Goal: Task Accomplishment & Management: Use online tool/utility

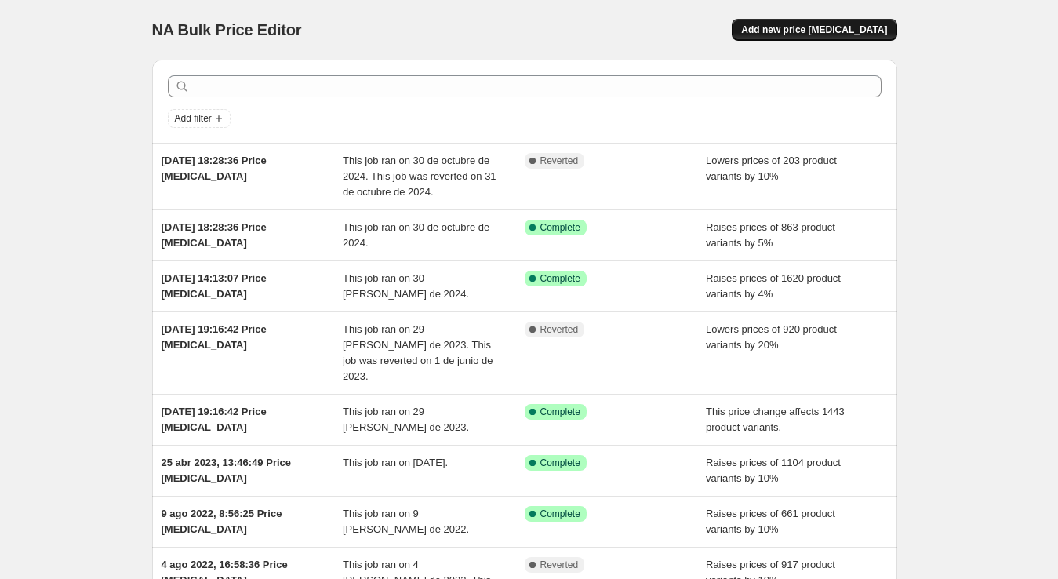
click at [875, 32] on span "Add new price [MEDICAL_DATA]" at bounding box center [814, 30] width 146 height 13
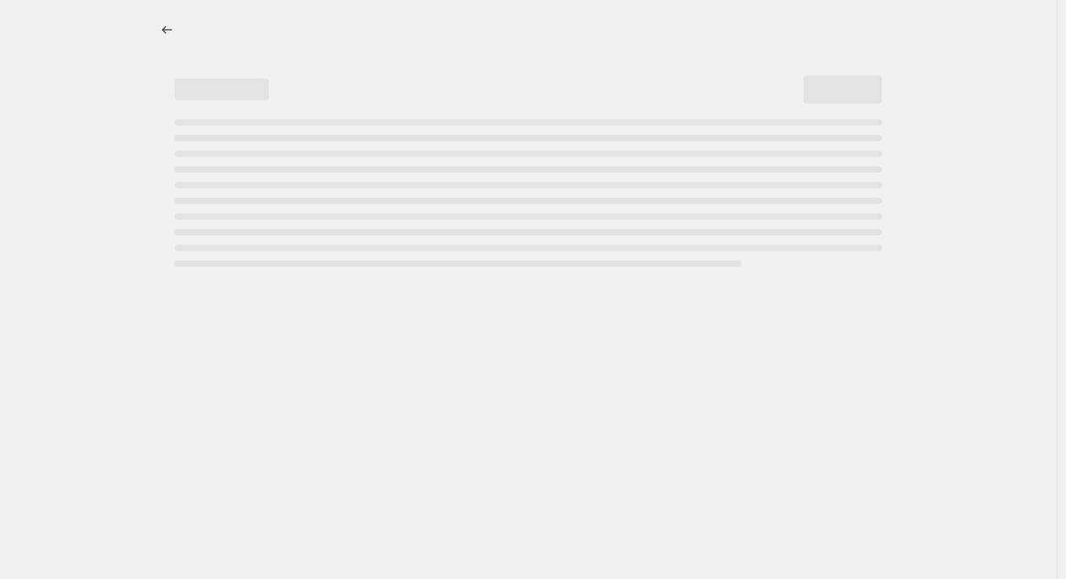
select select "percentage"
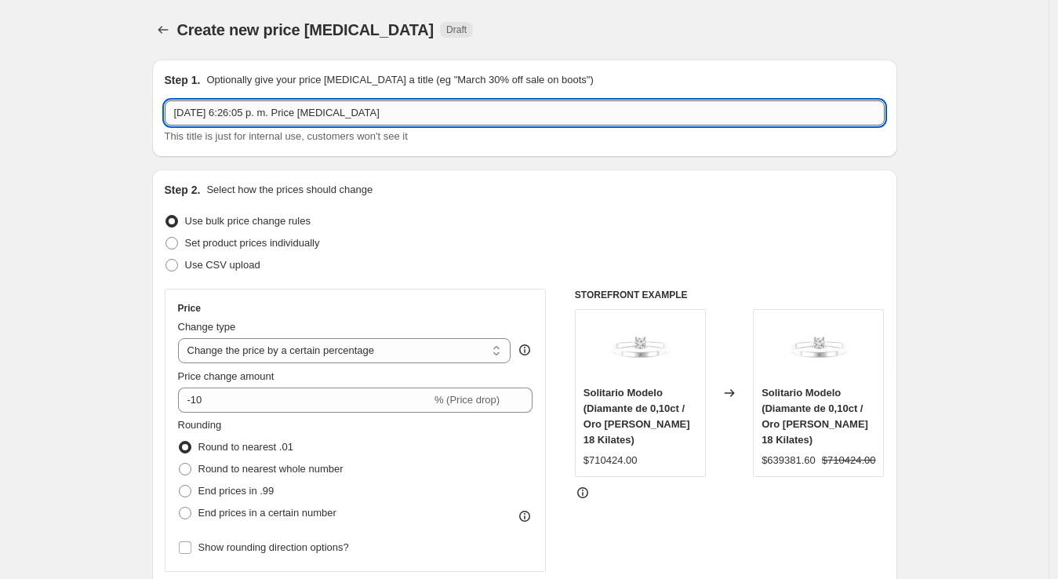
click at [422, 107] on input "15 oct 2025, 6:26:05 p. m. Price change job" at bounding box center [525, 112] width 720 height 25
click at [253, 114] on input "15 oct 2025, 6:26:05 p. m. Price change job" at bounding box center [525, 112] width 720 height 25
click at [397, 111] on input "15 oct 2025, 6:26:05 p. m. Price change job" at bounding box center [525, 112] width 720 height 25
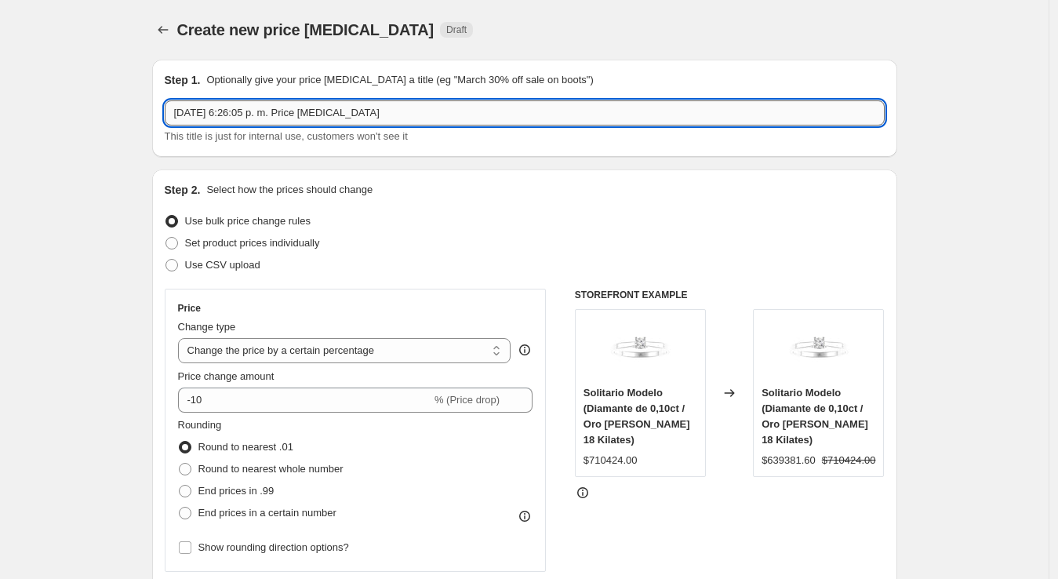
click at [260, 121] on input "15 oct 2025, 6:26:05 p. m. Price change job" at bounding box center [525, 112] width 720 height 25
click at [396, 109] on input "15 oct 2025, 6:26:05 p. m. Price change job" at bounding box center [525, 112] width 720 height 25
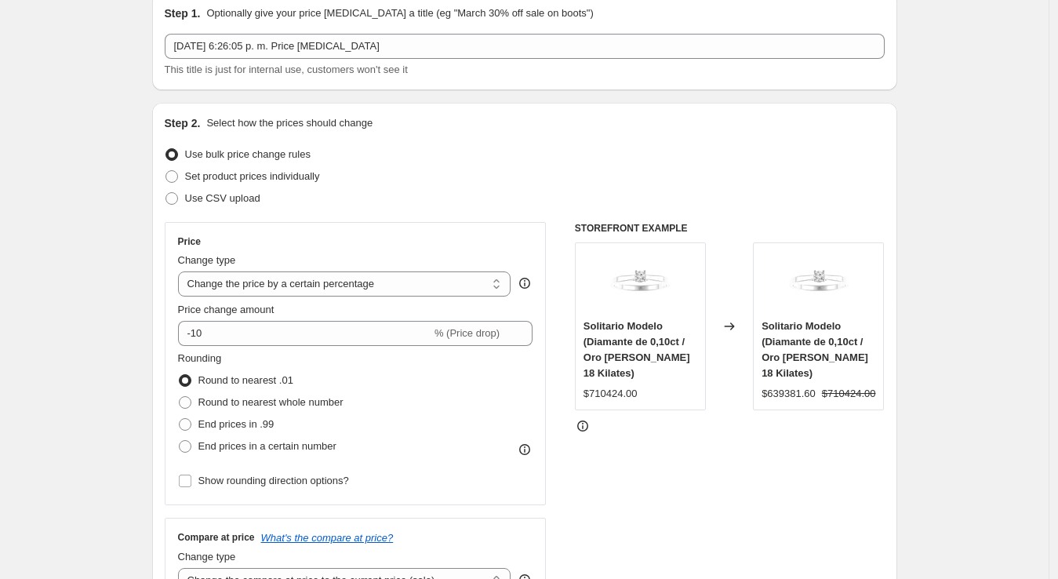
scroll to position [87, 0]
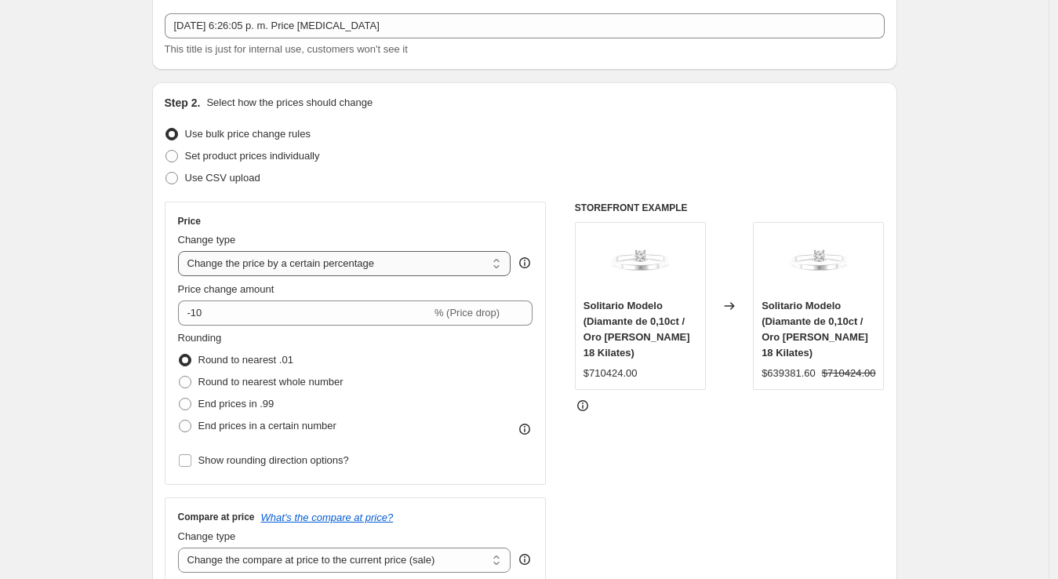
click at [466, 267] on select "Change the price to a certain amount Change the price by a certain amount Chang…" at bounding box center [344, 263] width 333 height 25
click at [181, 251] on select "Change the price to a certain amount Change the price by a certain amount Chang…" at bounding box center [344, 263] width 333 height 25
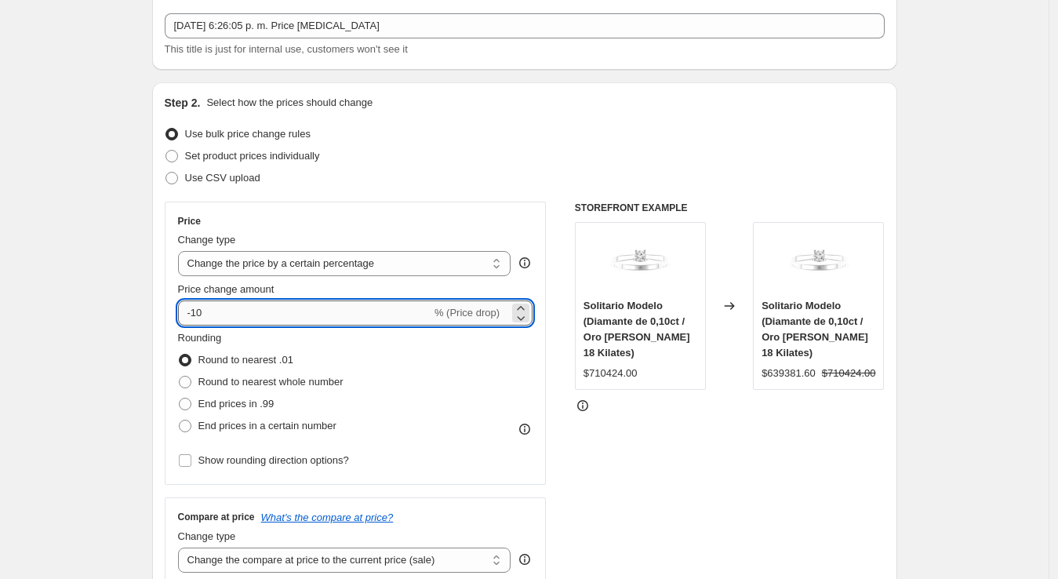
click at [296, 316] on input "-10" at bounding box center [304, 312] width 253 height 25
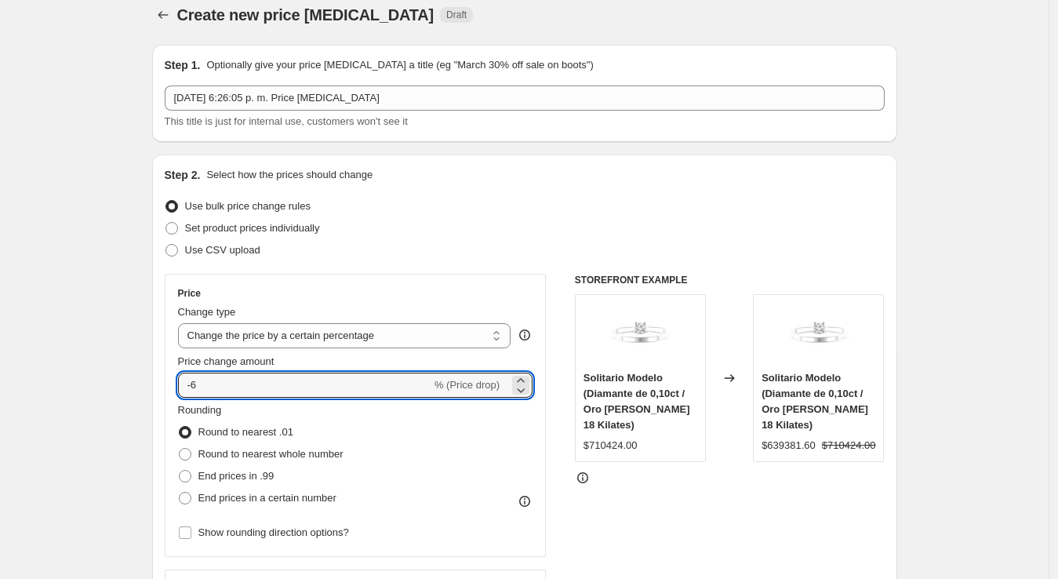
scroll to position [0, 0]
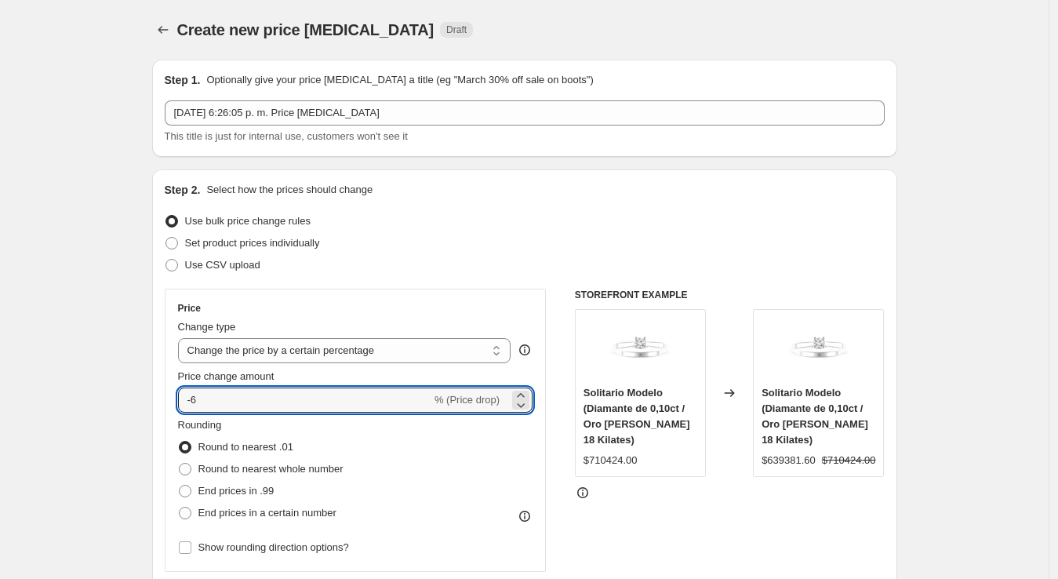
type input "-6"
type input "-4"
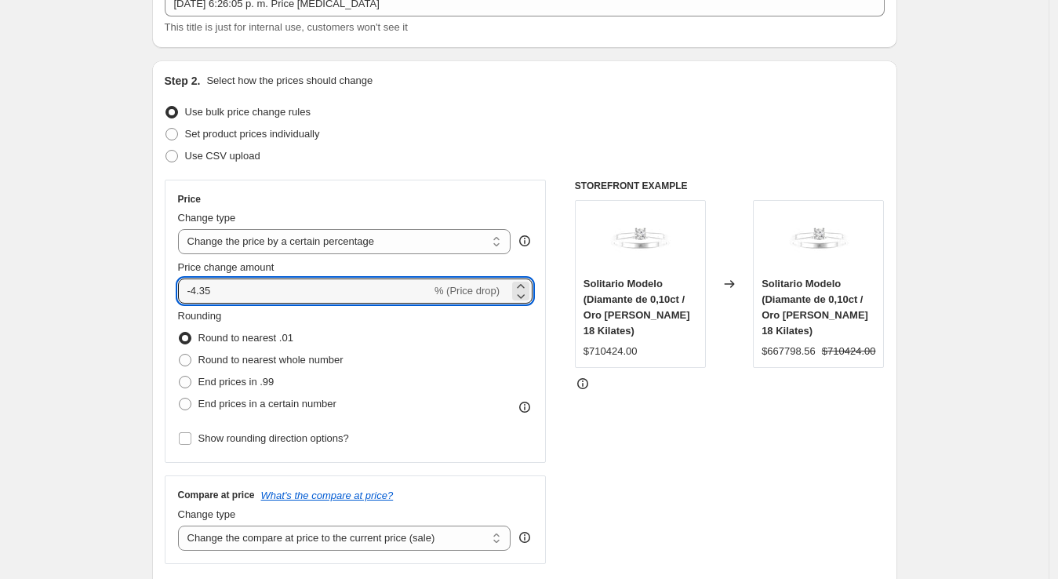
scroll to position [174, 0]
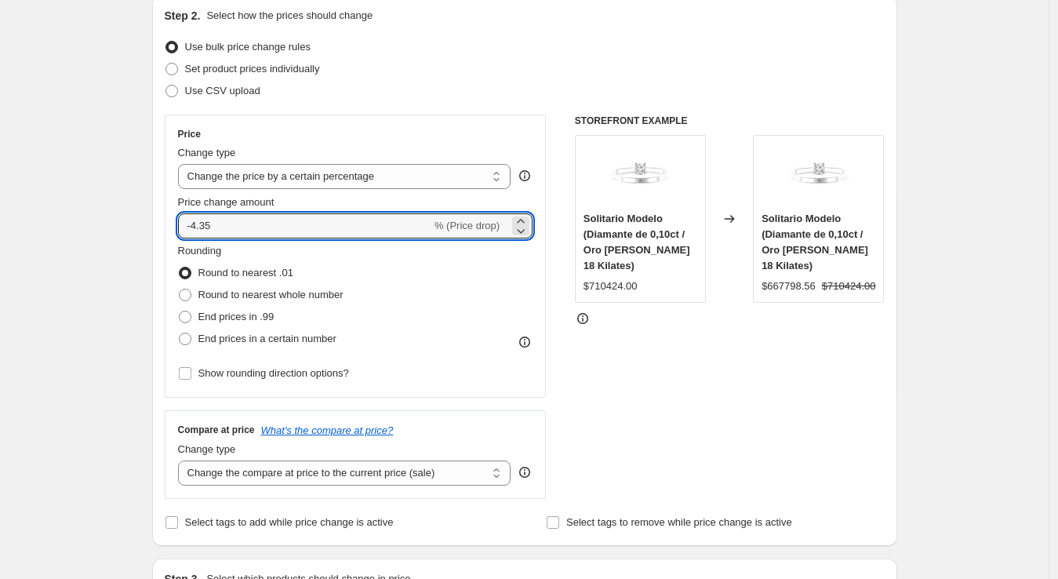
type input "-4.35"
click at [191, 315] on span at bounding box center [185, 316] width 13 height 13
click at [180, 311] on input "End prices in .99" at bounding box center [179, 310] width 1 height 1
radio input "true"
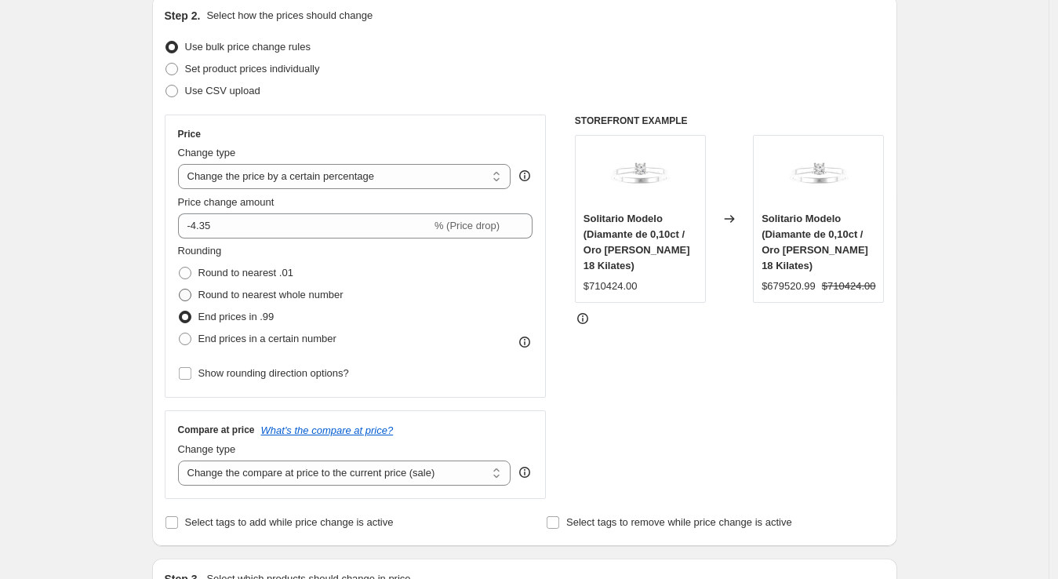
click at [186, 292] on span at bounding box center [185, 295] width 13 height 13
click at [180, 289] on input "Round to nearest whole number" at bounding box center [179, 289] width 1 height 1
radio input "true"
click at [187, 336] on span at bounding box center [185, 338] width 13 height 13
click at [180, 333] on input "End prices in a certain number" at bounding box center [179, 332] width 1 height 1
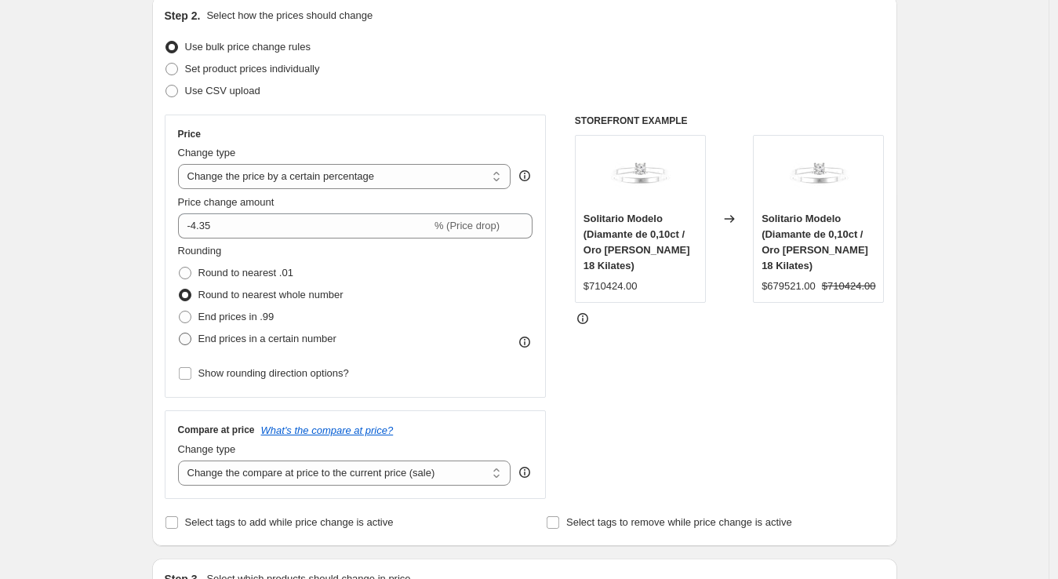
radio input "true"
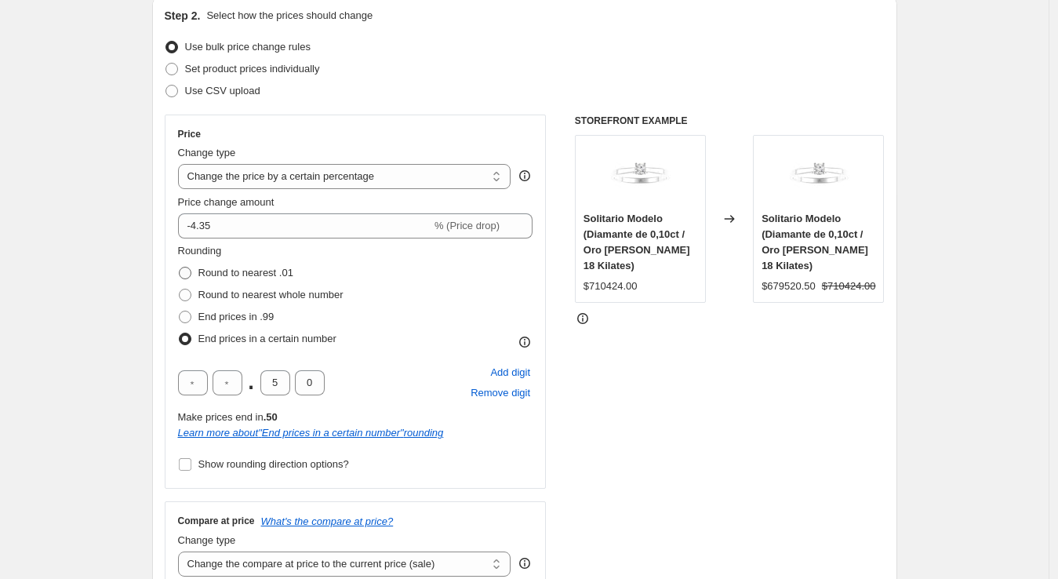
click at [191, 267] on span at bounding box center [185, 273] width 13 height 13
click at [180, 267] on input "Round to nearest .01" at bounding box center [179, 267] width 1 height 1
radio input "true"
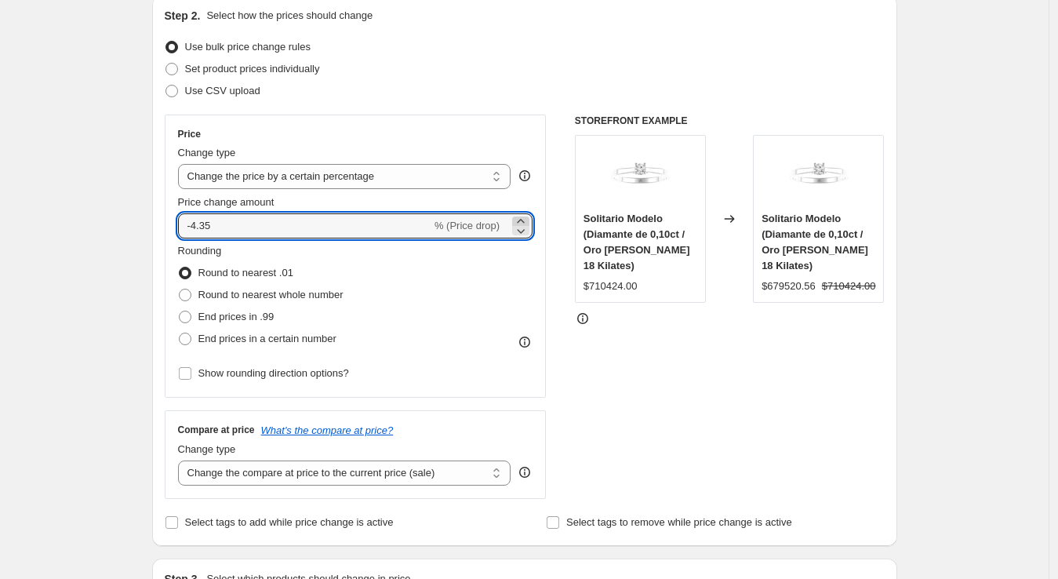
click at [524, 219] on icon at bounding box center [520, 221] width 7 height 4
click at [528, 231] on icon at bounding box center [521, 231] width 16 height 16
type input "-4.35"
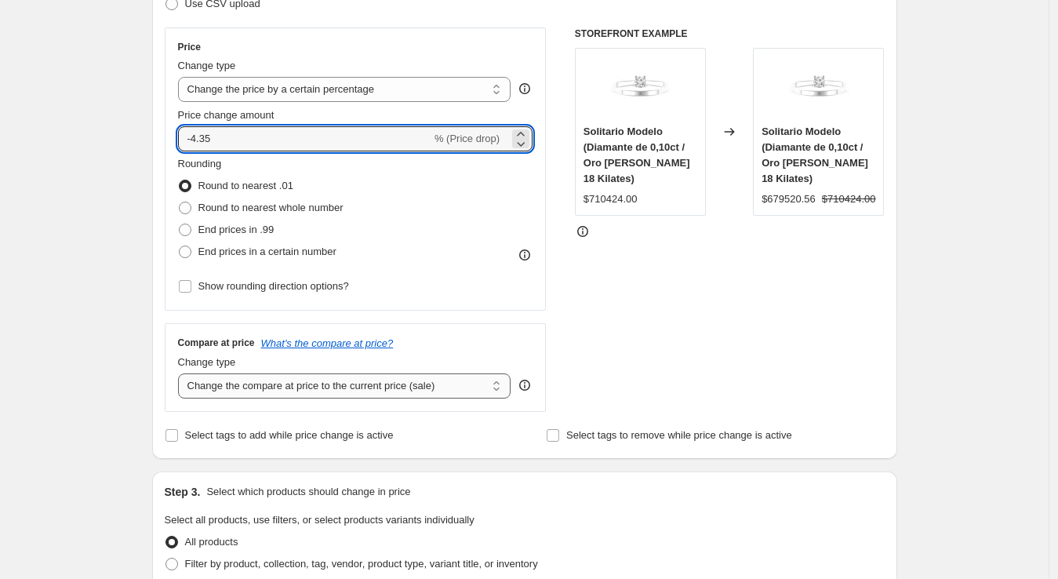
scroll to position [348, 0]
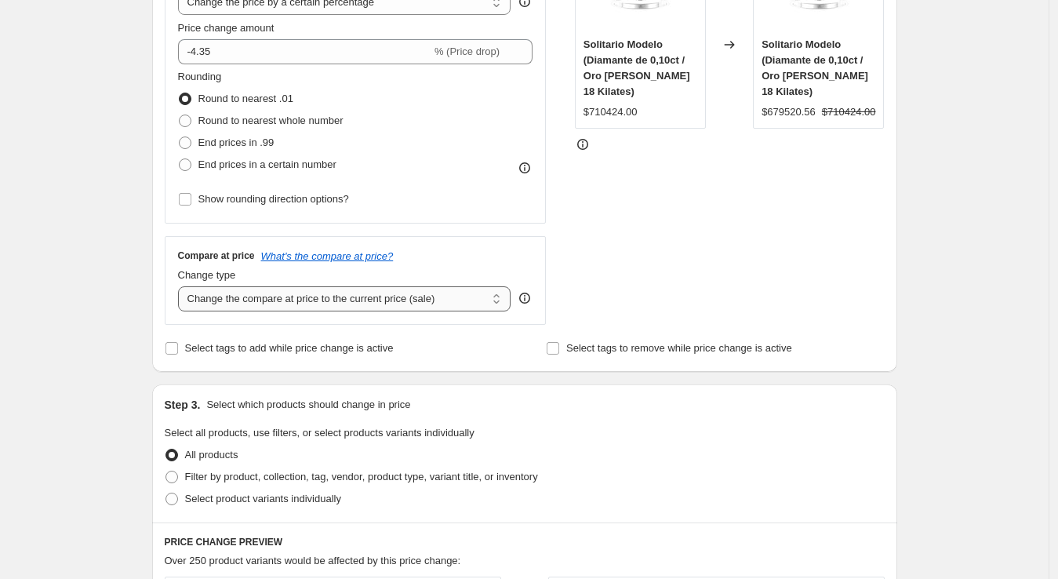
click at [361, 299] on select "Change the compare at price to the current price (sale) Change the compare at p…" at bounding box center [344, 298] width 333 height 25
click at [704, 281] on div "STOREFRONT EXAMPLE Solitario Modelo (Diamante de 0,10ct / Oro Blanco 18 Kilates…" at bounding box center [730, 132] width 310 height 384
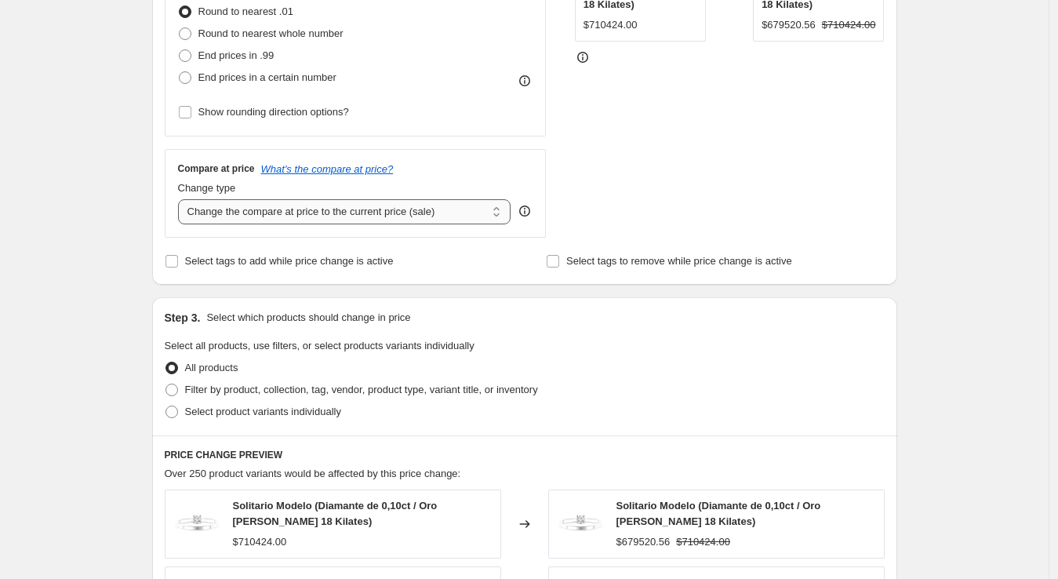
click at [467, 212] on select "Change the compare at price to the current price (sale) Change the compare at p…" at bounding box center [344, 211] width 333 height 25
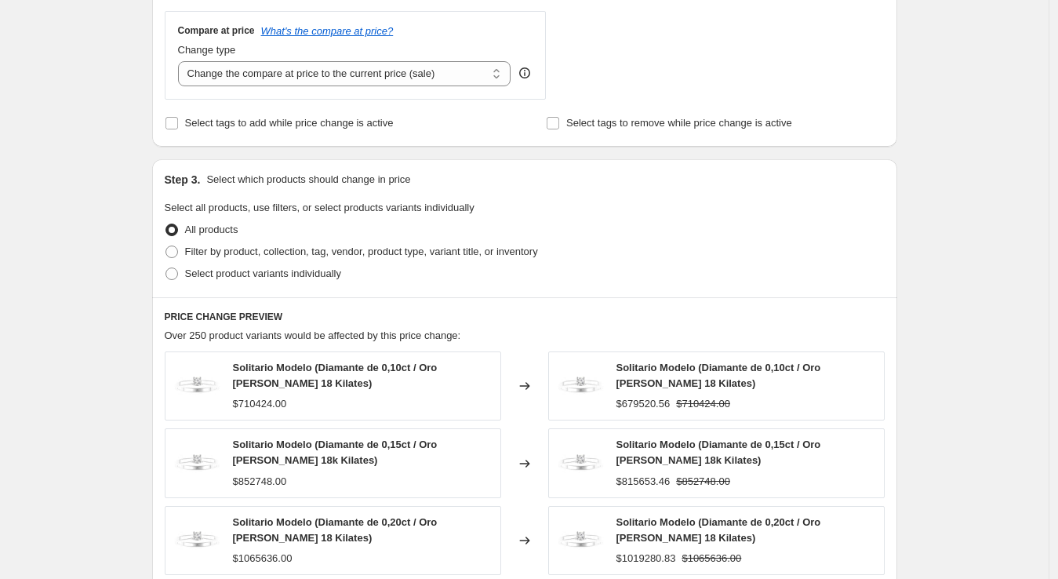
scroll to position [486, 0]
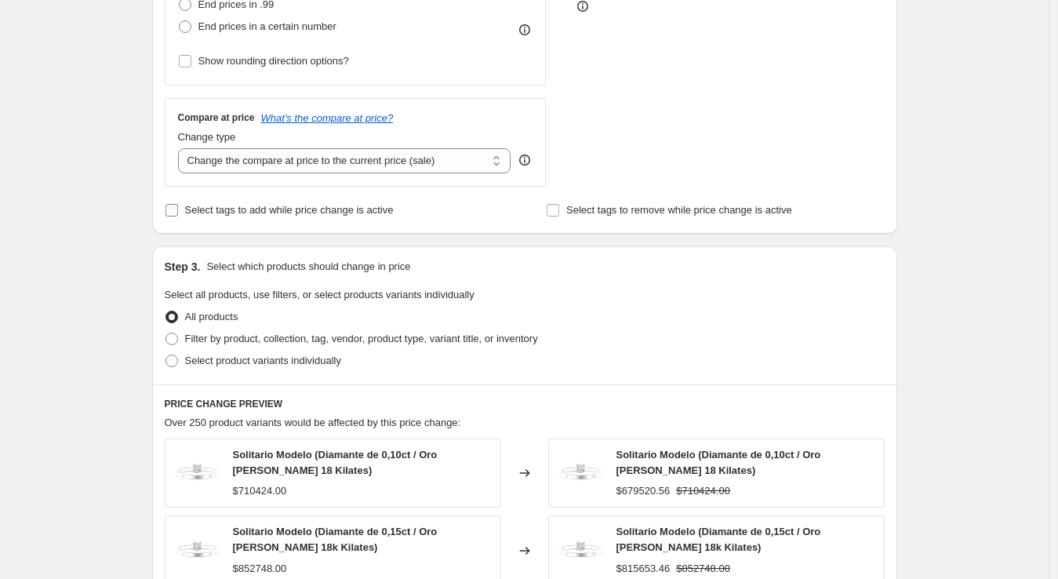
click at [179, 209] on span at bounding box center [172, 210] width 14 height 14
click at [178, 209] on input "Select tags to add while price change is active" at bounding box center [171, 210] width 13 height 13
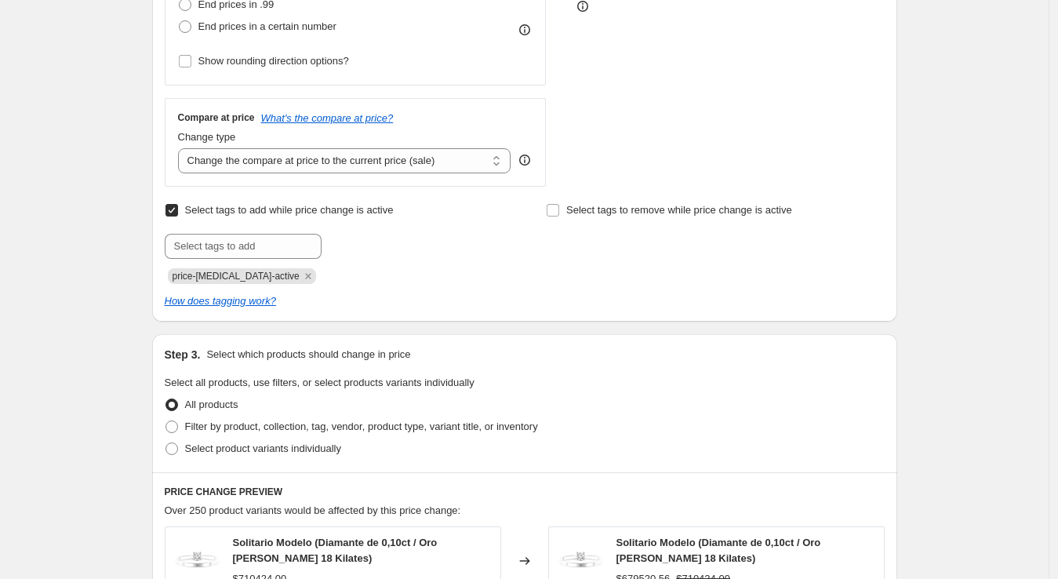
click at [178, 211] on input "Select tags to add while price change is active" at bounding box center [171, 210] width 13 height 13
checkbox input "false"
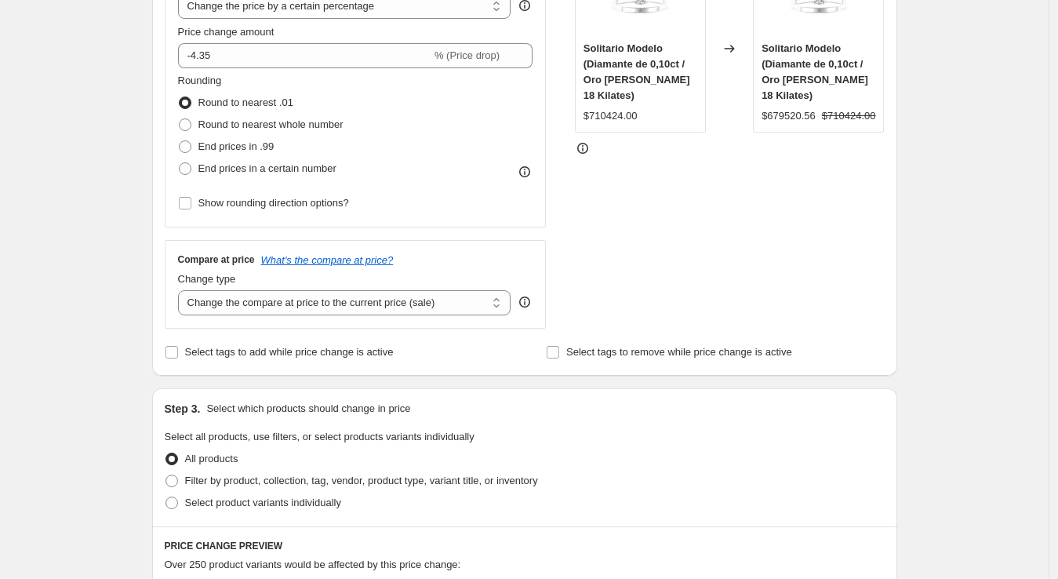
scroll to position [311, 0]
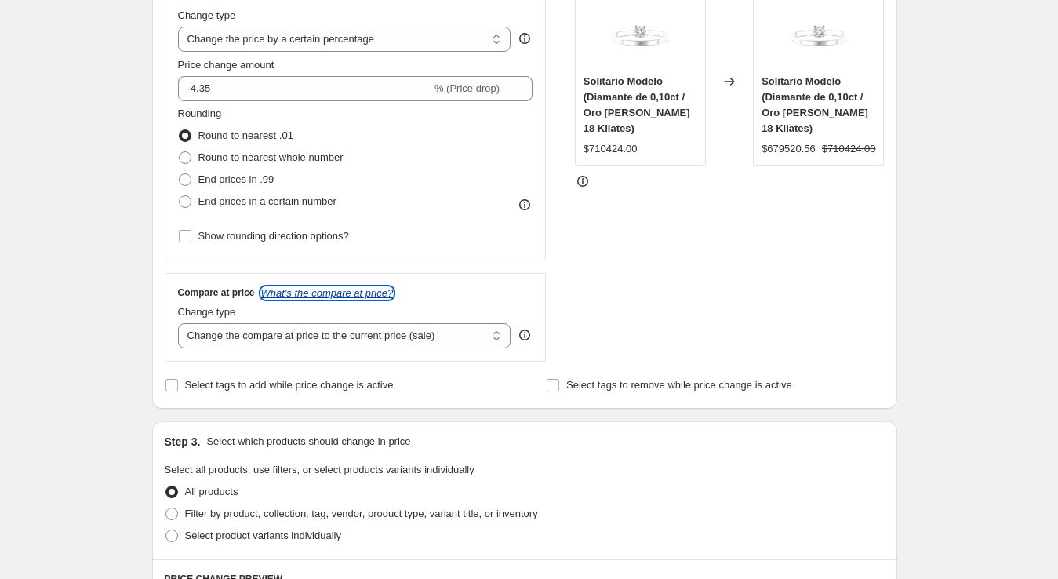
click at [361, 289] on icon "What's the compare at price?" at bounding box center [327, 293] width 132 height 12
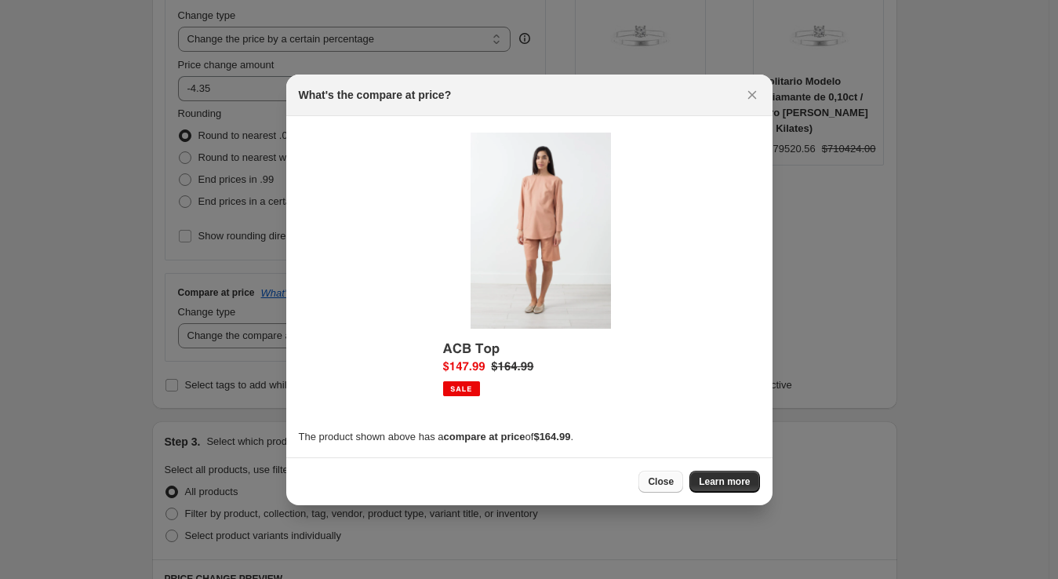
click at [681, 482] on button "Close" at bounding box center [660, 481] width 45 height 22
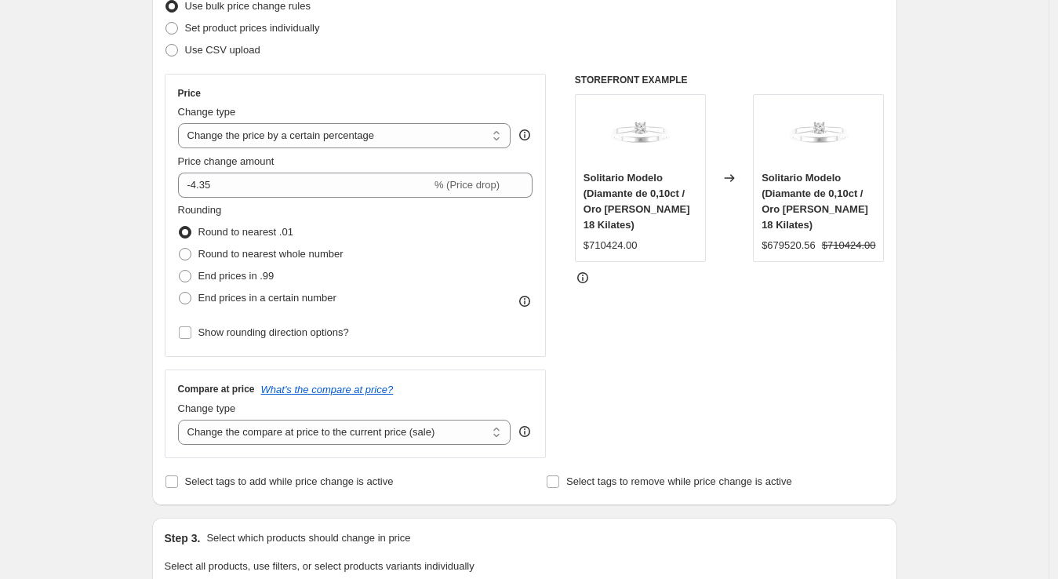
scroll to position [224, 0]
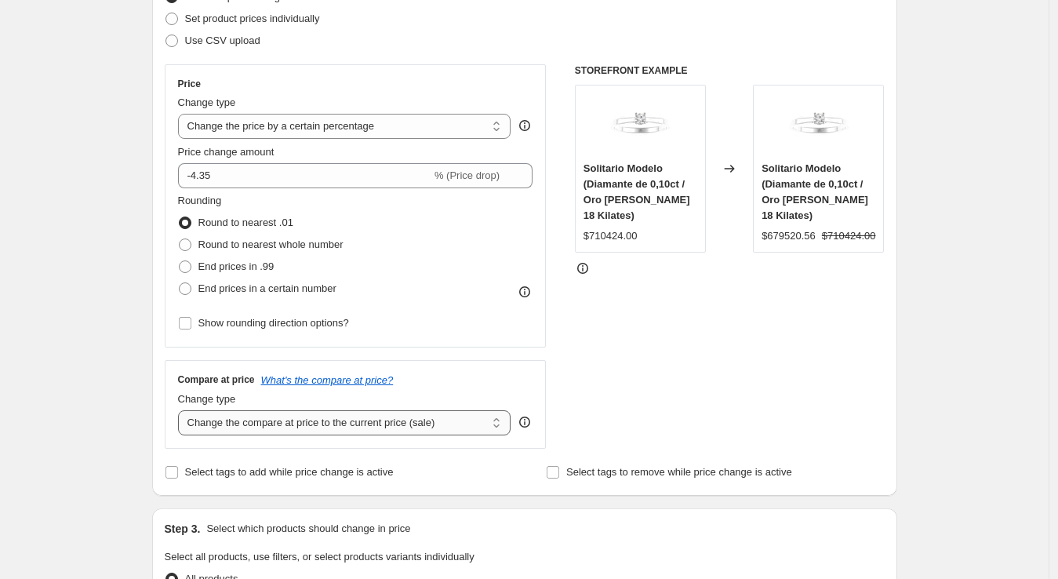
click at [460, 412] on select "Change the compare at price to the current price (sale) Change the compare at p…" at bounding box center [344, 422] width 333 height 25
click at [443, 423] on select "Change the compare at price to the current price (sale) Change the compare at p…" at bounding box center [344, 422] width 333 height 25
click at [503, 418] on select "Change the compare at price to the current price (sale) Change the compare at p…" at bounding box center [344, 422] width 333 height 25
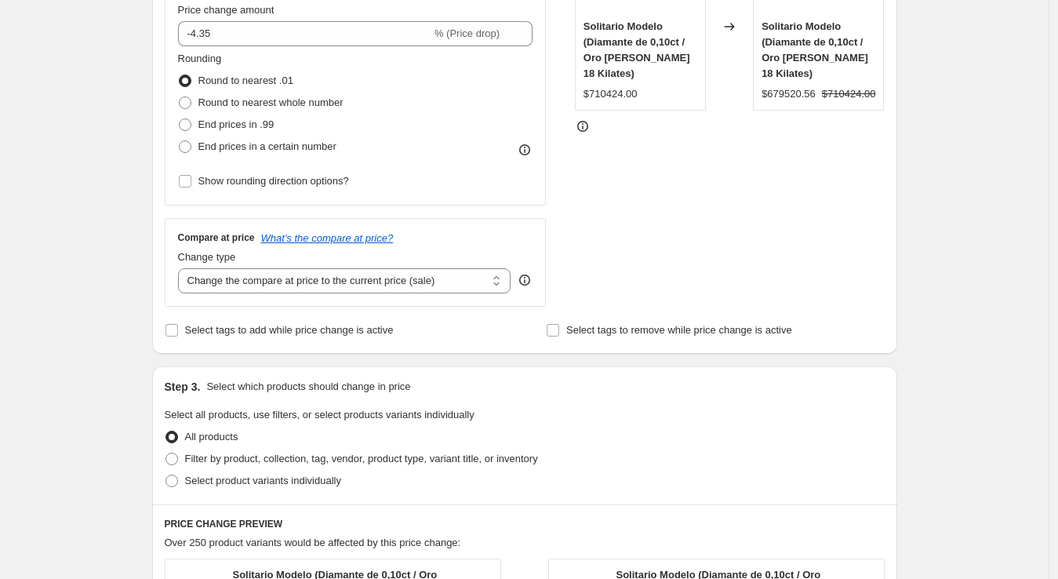
scroll to position [398, 0]
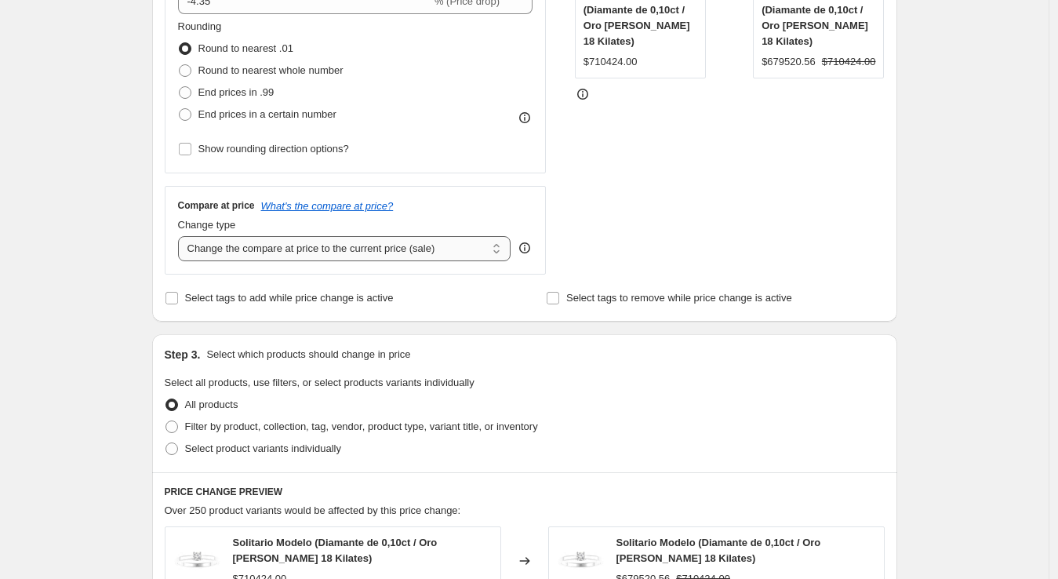
click at [427, 241] on select "Change the compare at price to the current price (sale) Change the compare at p…" at bounding box center [344, 248] width 333 height 25
click at [181, 236] on select "Change the compare at price to the current price (sale) Change the compare at p…" at bounding box center [344, 248] width 333 height 25
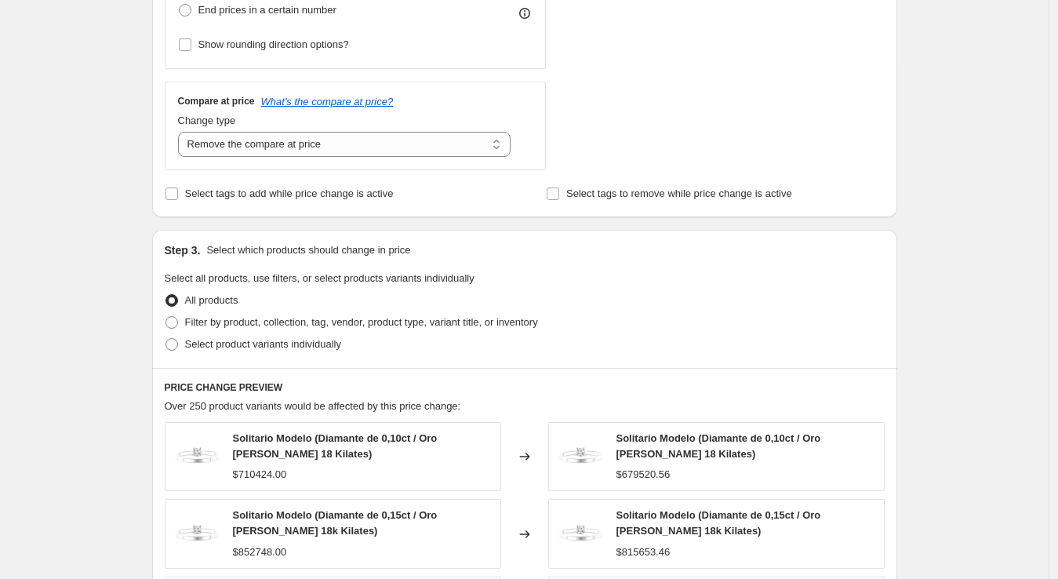
scroll to position [486, 0]
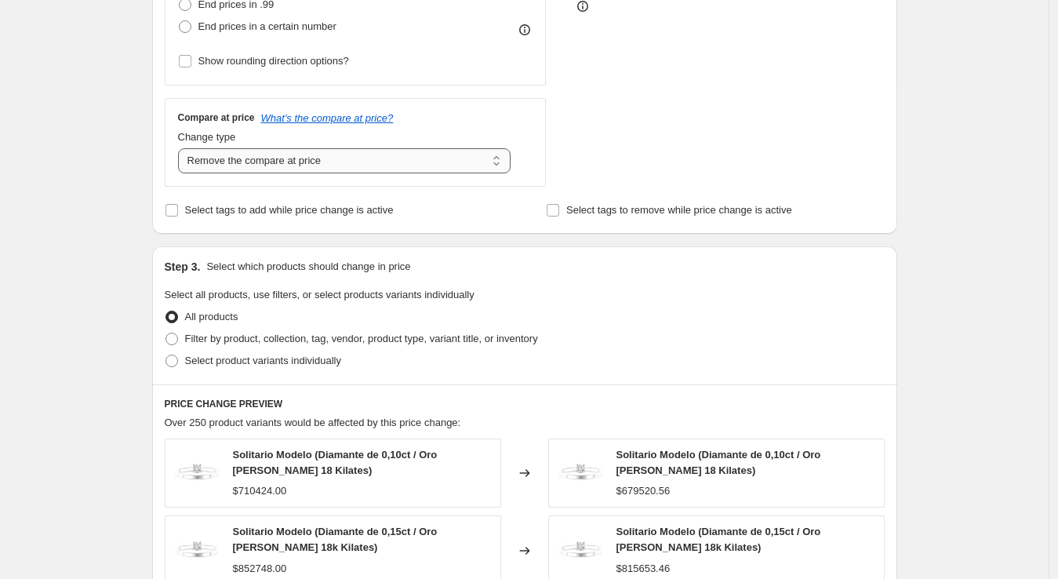
click at [499, 156] on select "Change the compare at price to the current price (sale) Change the compare at p…" at bounding box center [344, 160] width 333 height 25
click at [181, 148] on select "Change the compare at price to the current price (sale) Change the compare at p…" at bounding box center [344, 160] width 333 height 25
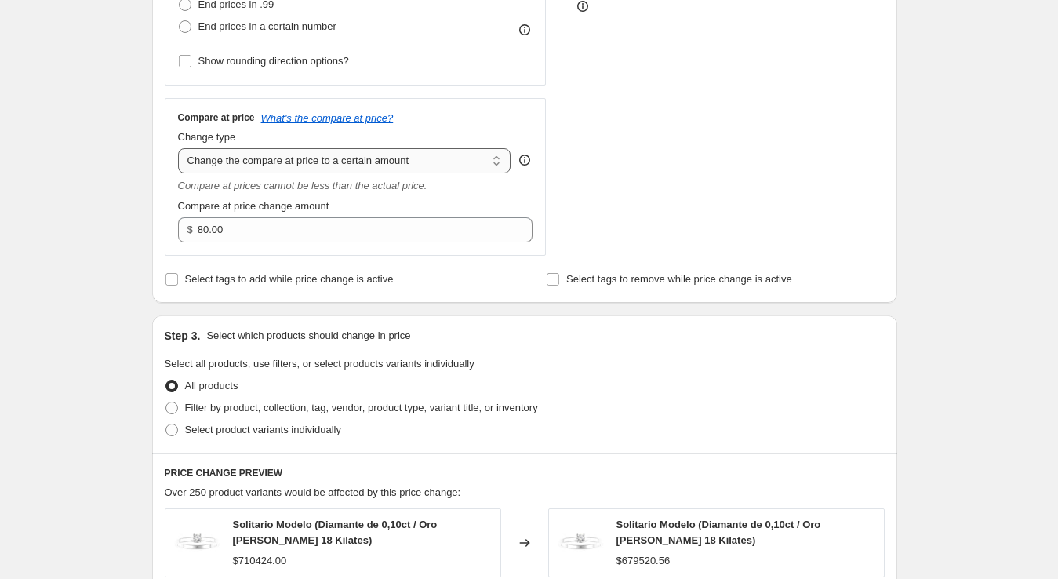
click at [390, 161] on select "Change the compare at price to the current price (sale) Change the compare at p…" at bounding box center [344, 160] width 333 height 25
select select "by"
click at [181, 148] on select "Change the compare at price to the current price (sale) Change the compare at p…" at bounding box center [344, 160] width 333 height 25
type input "-10.00"
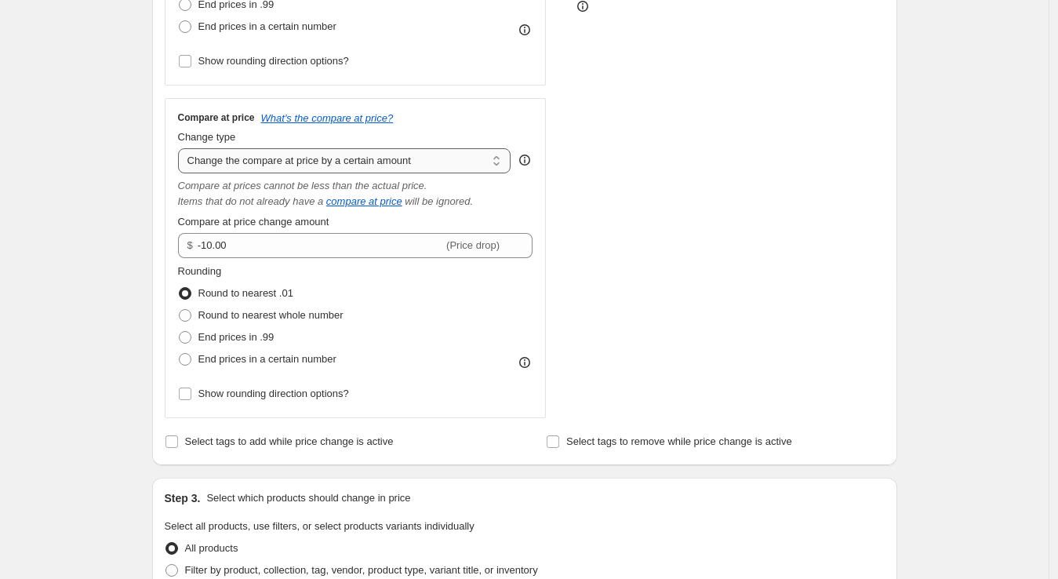
click at [455, 166] on select "Change the compare at price to the current price (sale) Change the compare at p…" at bounding box center [344, 160] width 333 height 25
select select "percentage"
click at [181, 148] on select "Change the compare at price to the current price (sale) Change the compare at p…" at bounding box center [344, 160] width 333 height 25
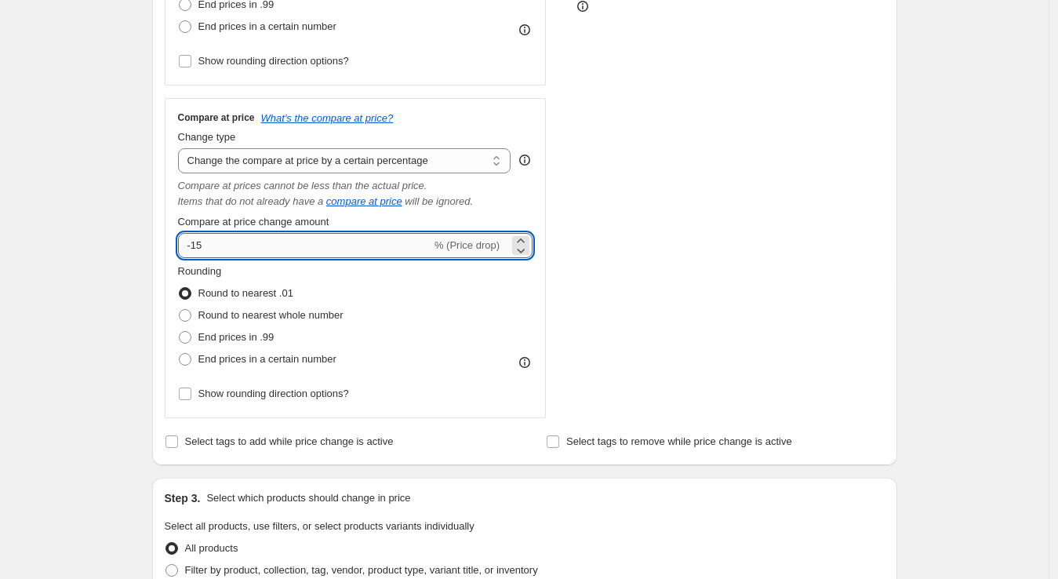
click at [294, 252] on input "-15" at bounding box center [304, 245] width 253 height 25
type input "-1"
type input "-3"
type input "-3.4"
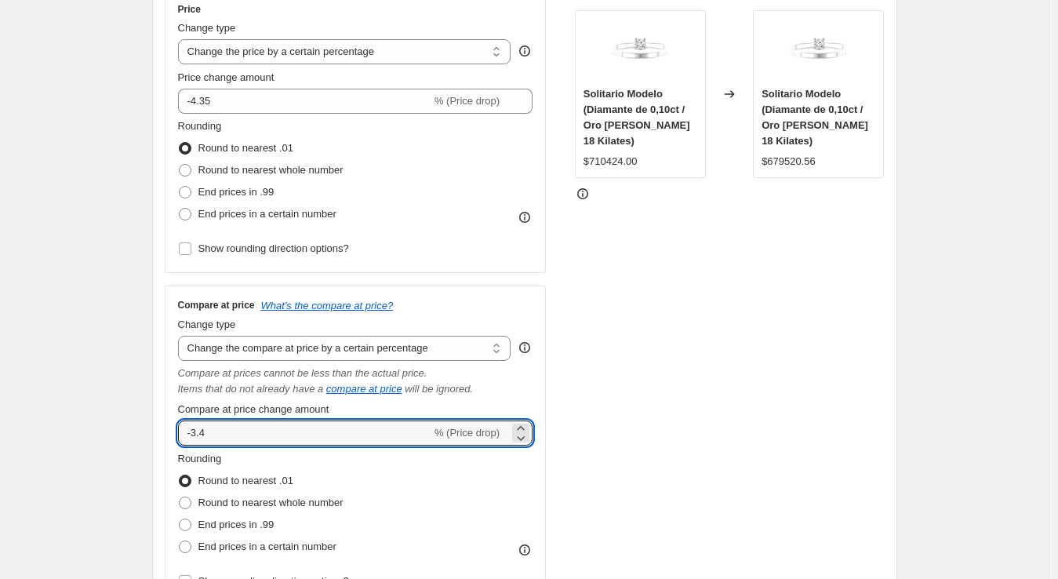
scroll to position [311, 0]
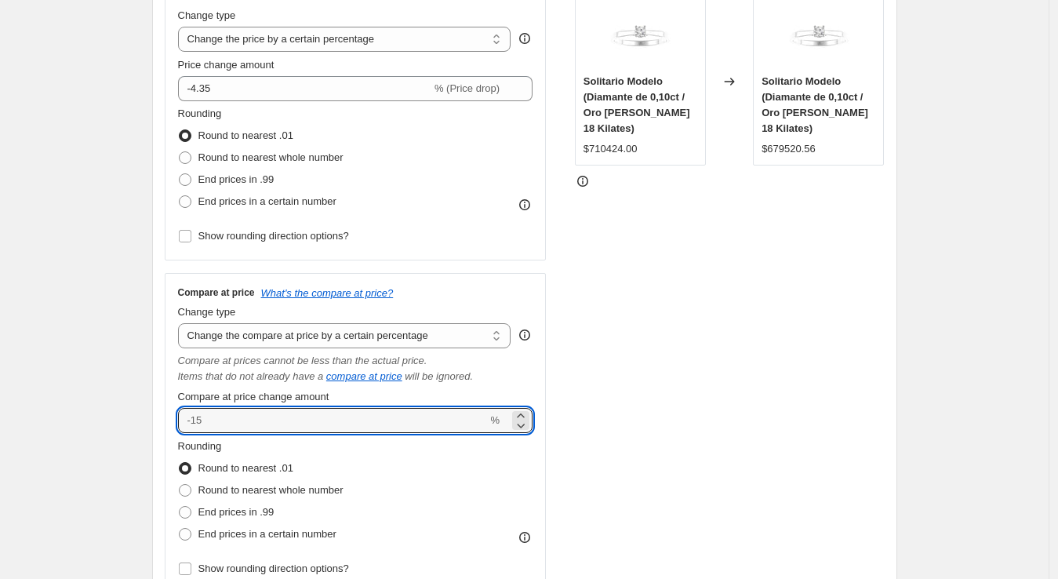
type input "-3"
type input "-4"
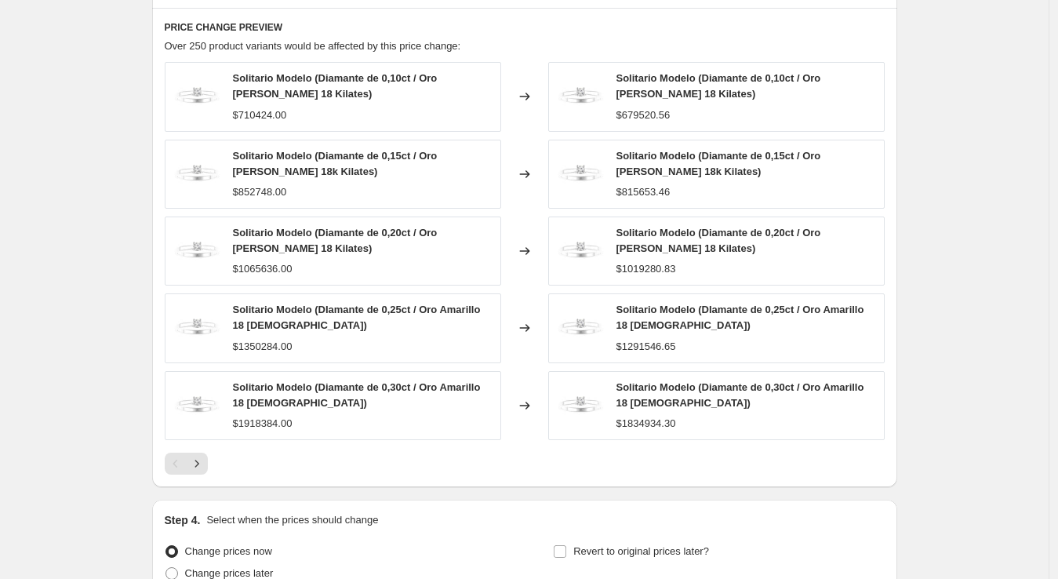
scroll to position [1095, 0]
type input "-4.35"
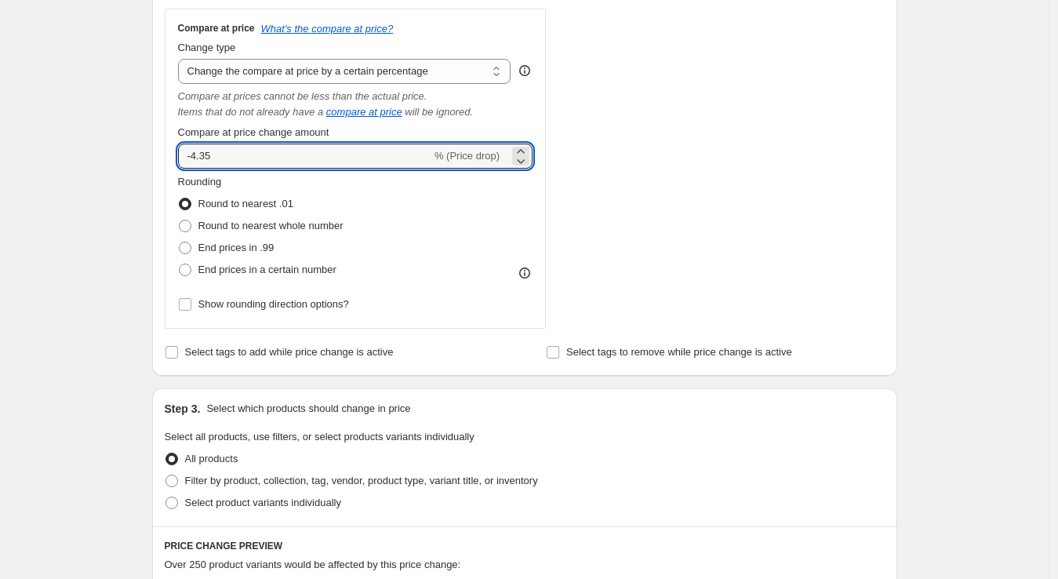
scroll to position [573, 0]
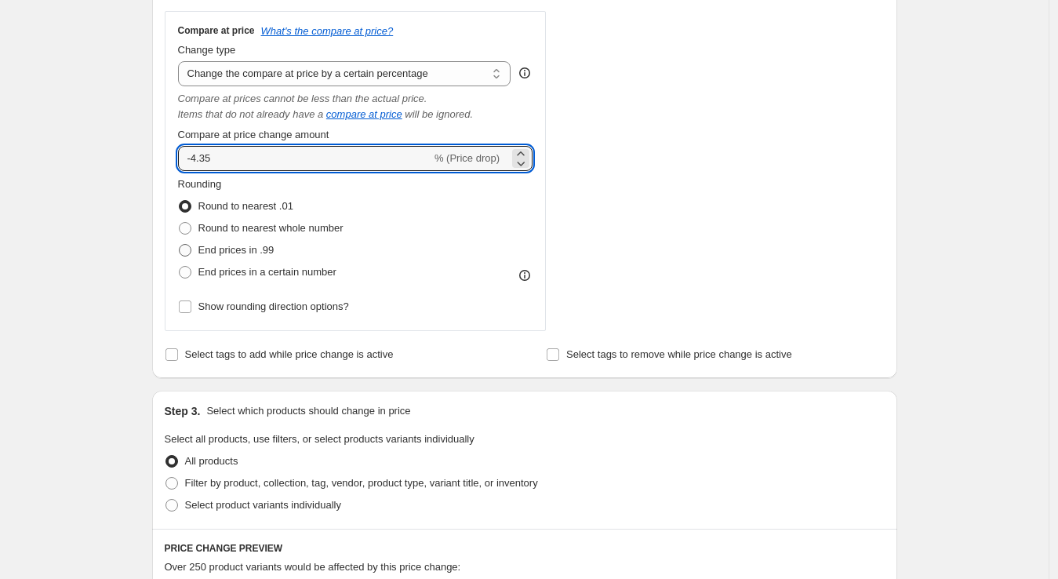
click at [189, 252] on span at bounding box center [185, 250] width 13 height 13
click at [180, 245] on input "End prices in .99" at bounding box center [179, 244] width 1 height 1
radio input "true"
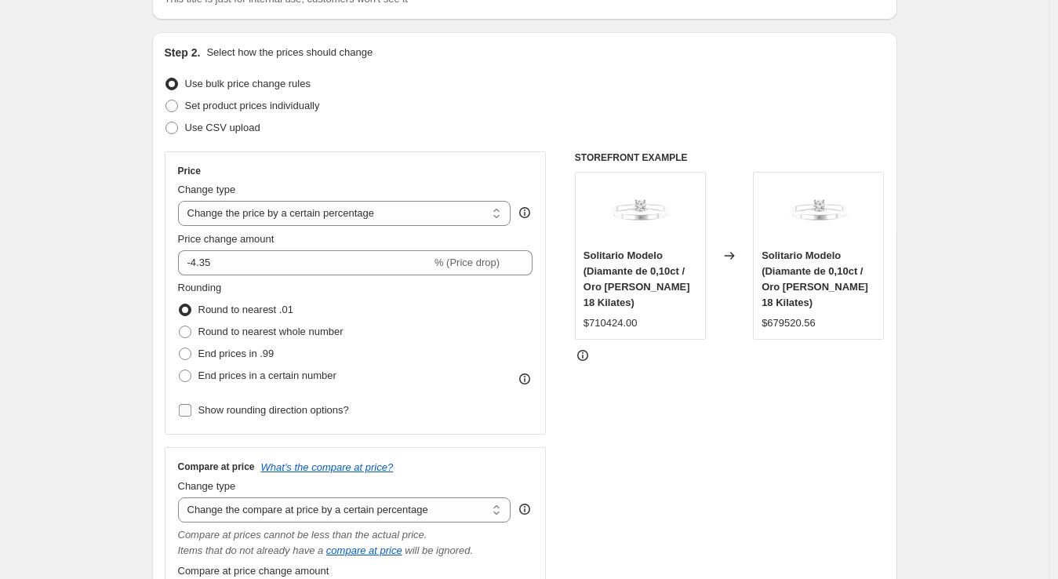
scroll to position [311, 0]
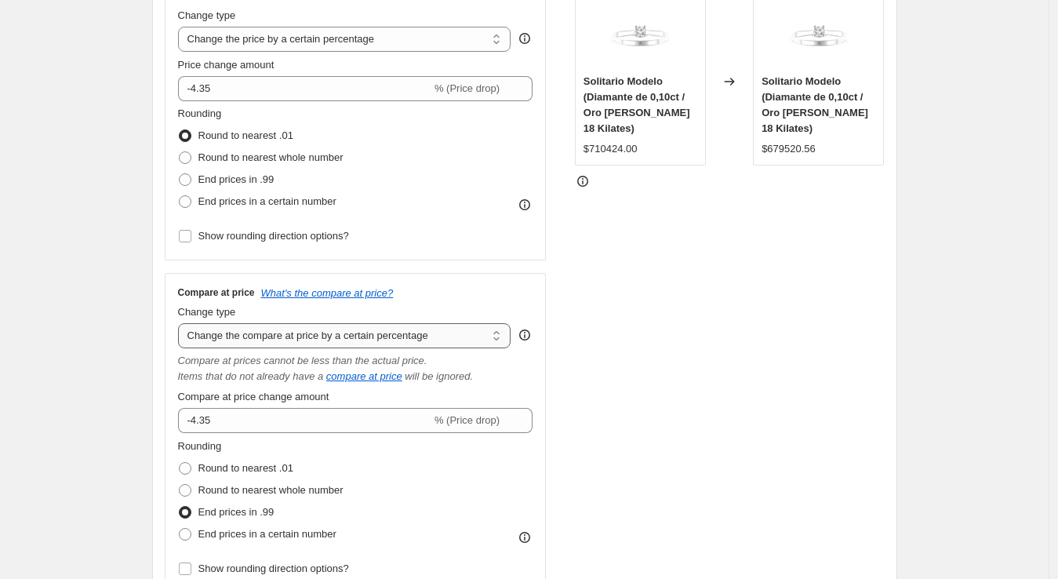
click at [356, 329] on select "Change the compare at price to the current price (sale) Change the compare at p…" at bounding box center [344, 335] width 333 height 25
select select "remove"
click at [181, 323] on select "Change the compare at price to the current price (sale) Change the compare at p…" at bounding box center [344, 335] width 333 height 25
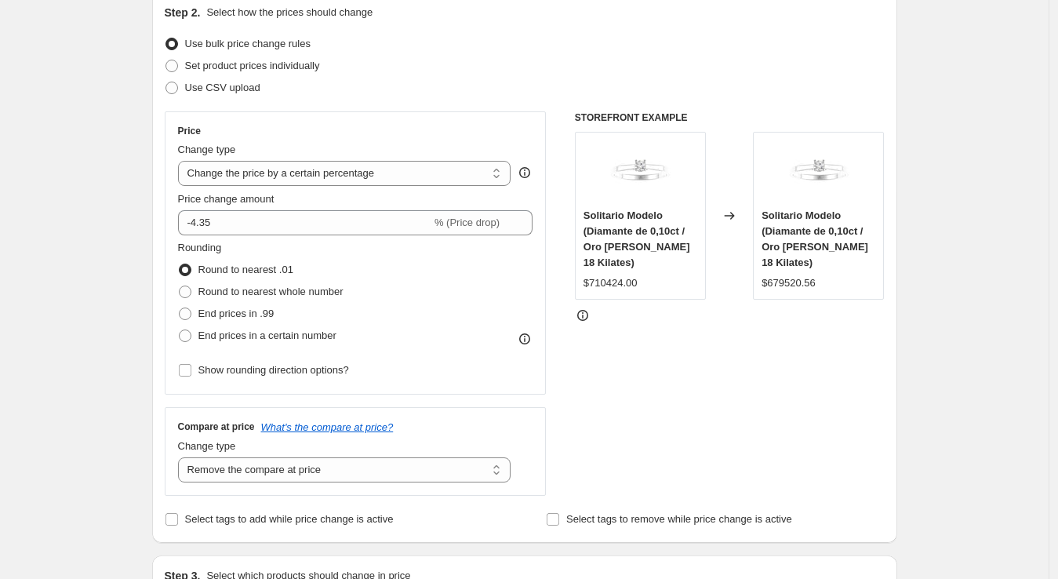
scroll to position [261, 0]
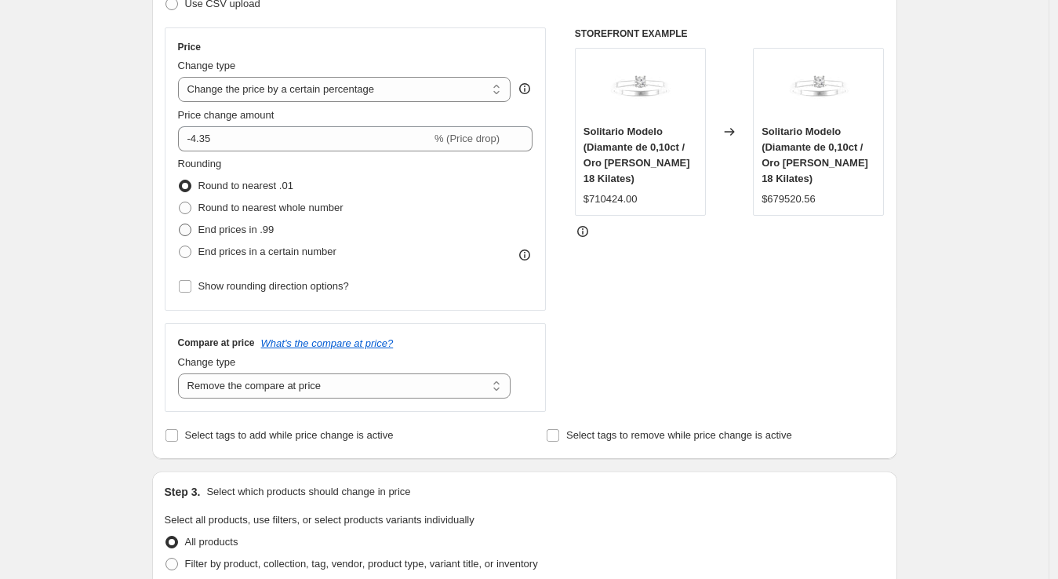
click at [191, 226] on span at bounding box center [185, 229] width 13 height 13
click at [180, 224] on input "End prices in .99" at bounding box center [179, 223] width 1 height 1
radio input "true"
click at [188, 189] on span at bounding box center [185, 186] width 13 height 13
click at [180, 180] on input "Round to nearest .01" at bounding box center [179, 180] width 1 height 1
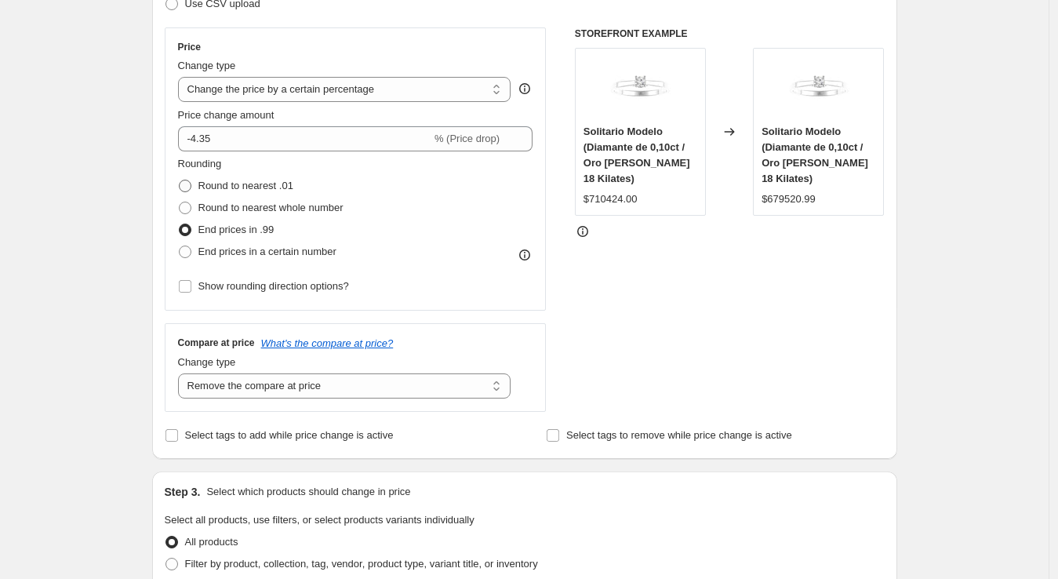
radio input "true"
click at [182, 203] on span at bounding box center [185, 207] width 13 height 13
click at [180, 202] on input "Round to nearest whole number" at bounding box center [179, 201] width 1 height 1
radio input "true"
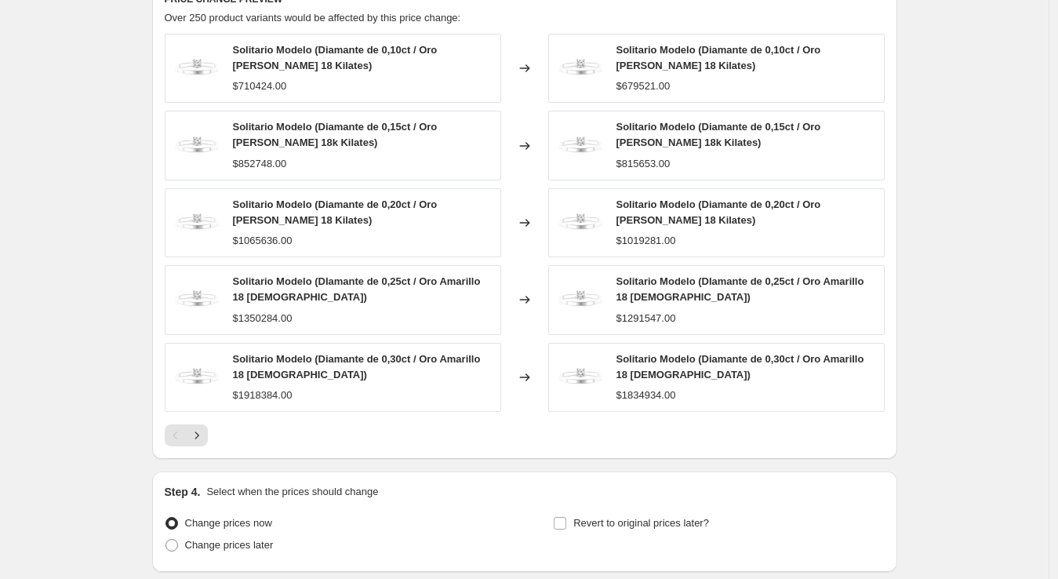
scroll to position [1008, 0]
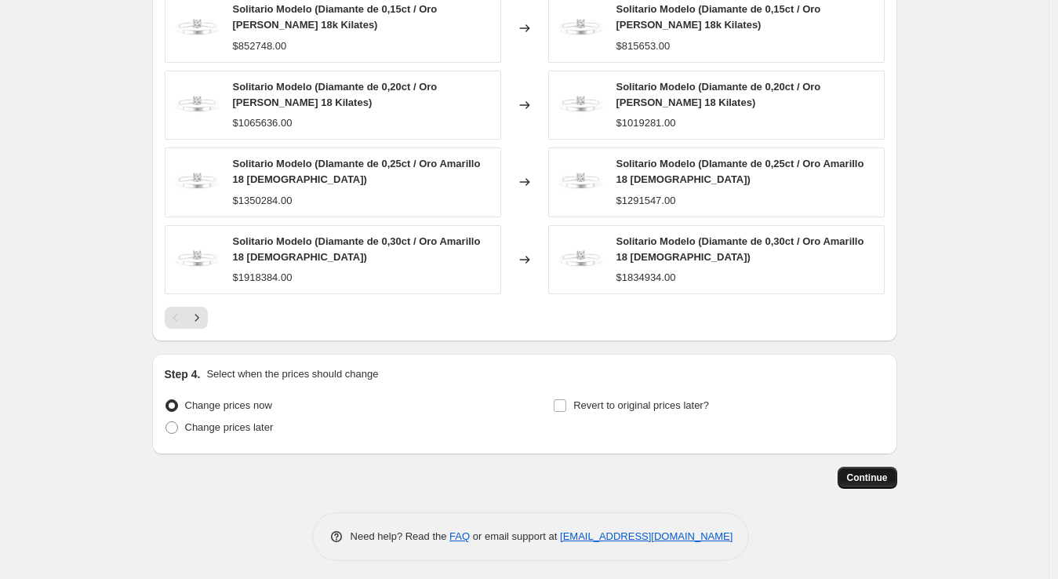
click at [875, 474] on span "Continue" at bounding box center [867, 477] width 41 height 13
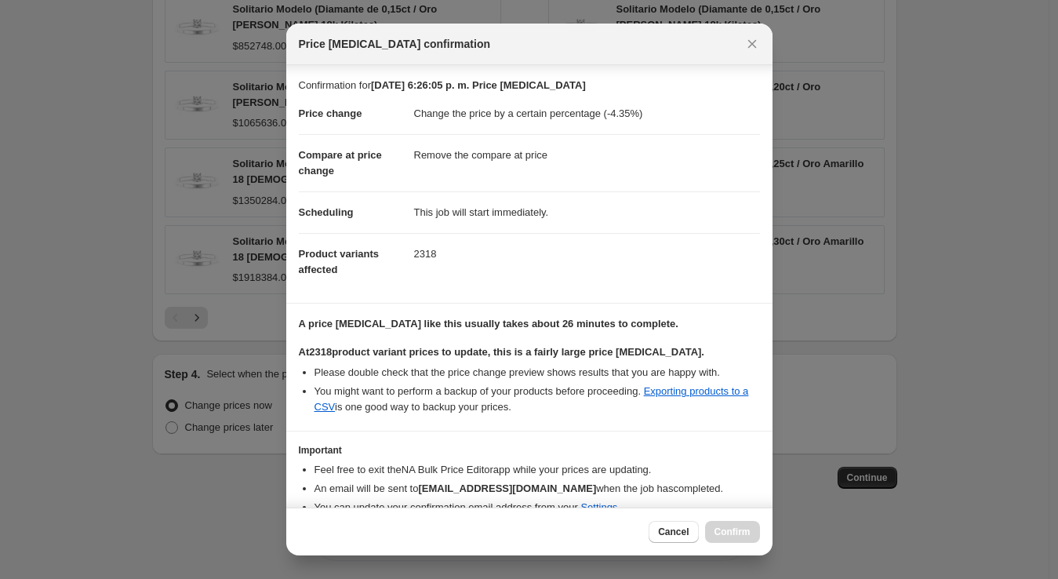
scroll to position [68, 0]
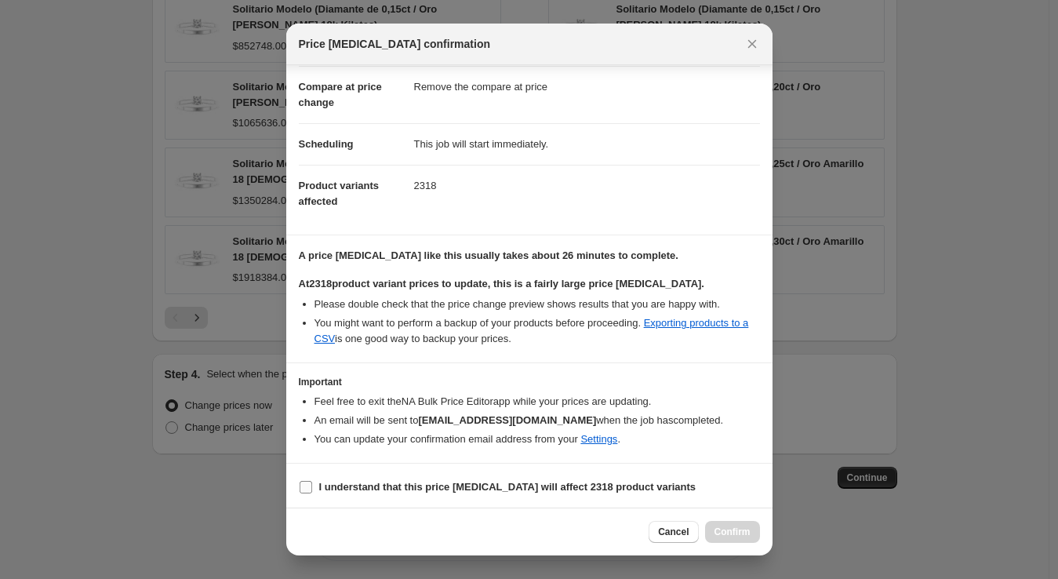
click at [302, 488] on input "I understand that this price change job will affect 2318 product variants" at bounding box center [305, 487] width 13 height 13
checkbox input "true"
click at [730, 536] on span "Confirm" at bounding box center [732, 531] width 36 height 13
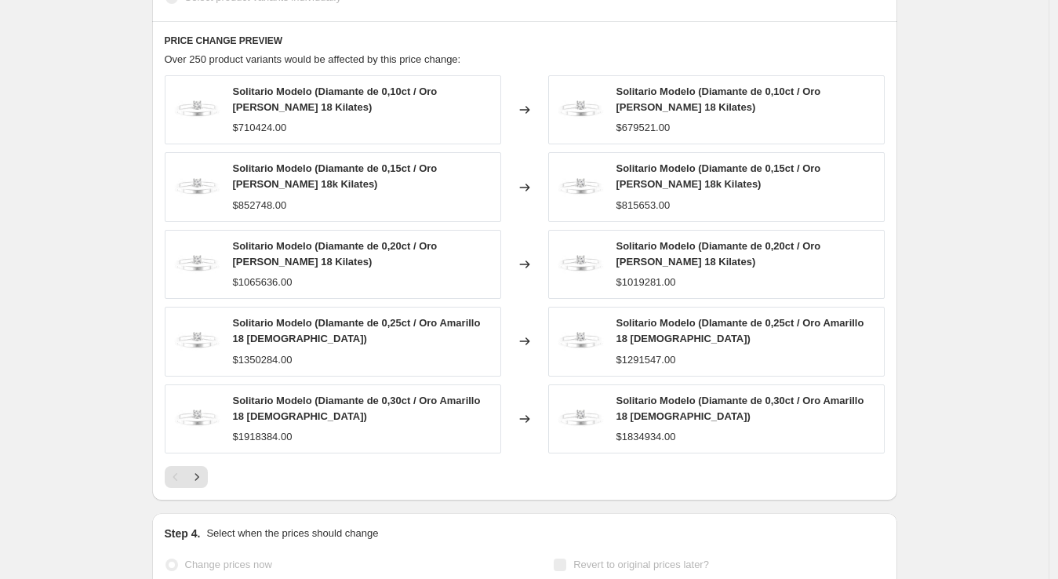
scroll to position [1087, 0]
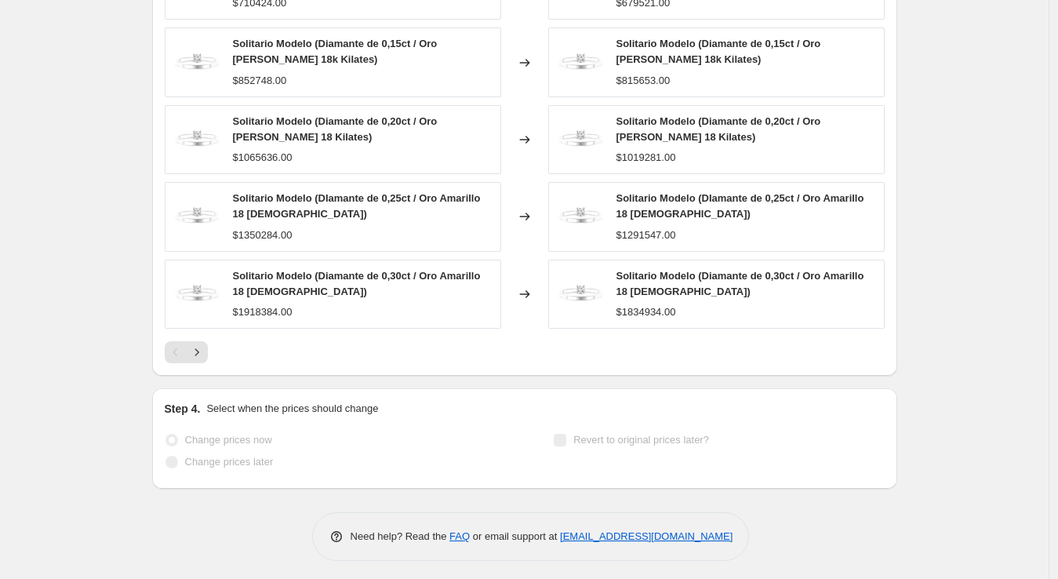
click at [172, 437] on span at bounding box center [171, 440] width 13 height 13
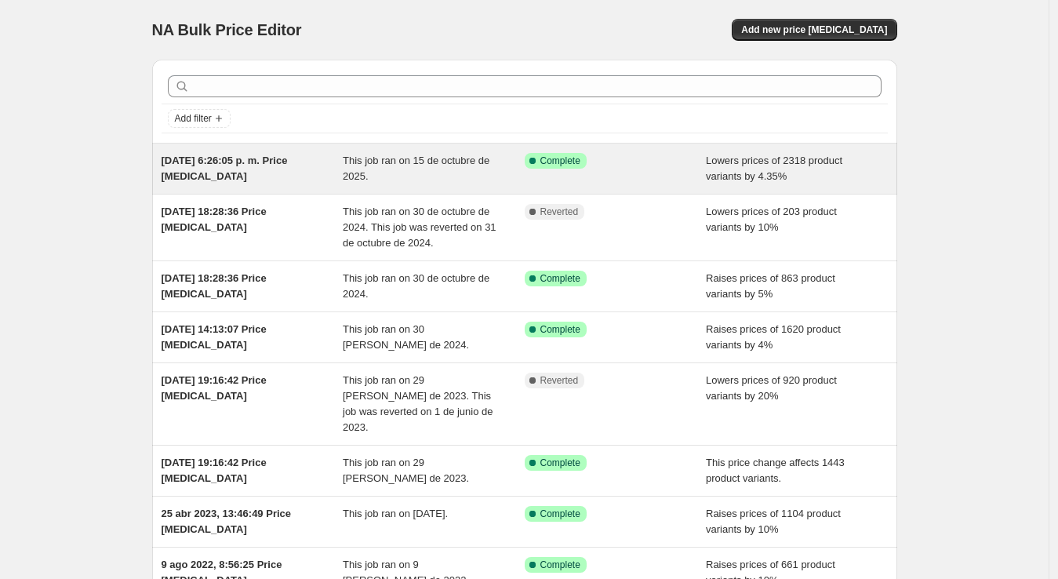
click at [396, 164] on span "This job ran on 15 de octubre de 2025." at bounding box center [416, 167] width 147 height 27
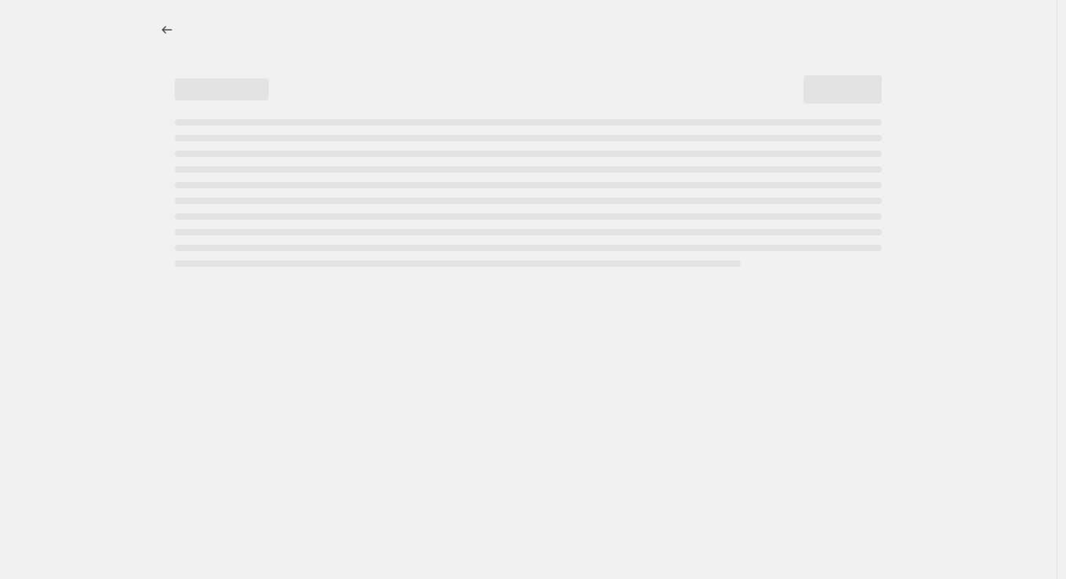
select select "percentage"
select select "remove"
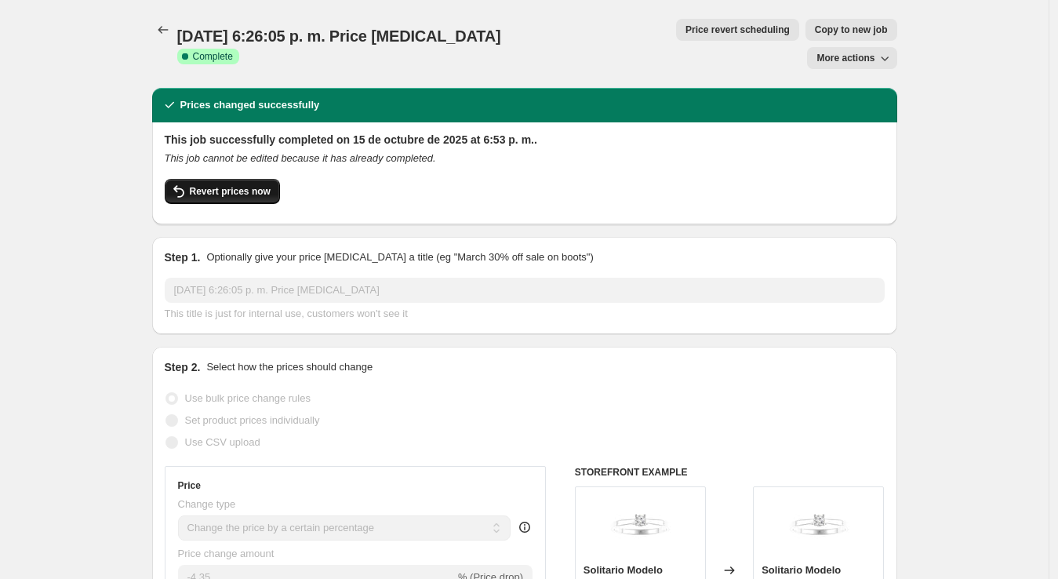
click at [259, 185] on span "Revert prices now" at bounding box center [230, 191] width 81 height 13
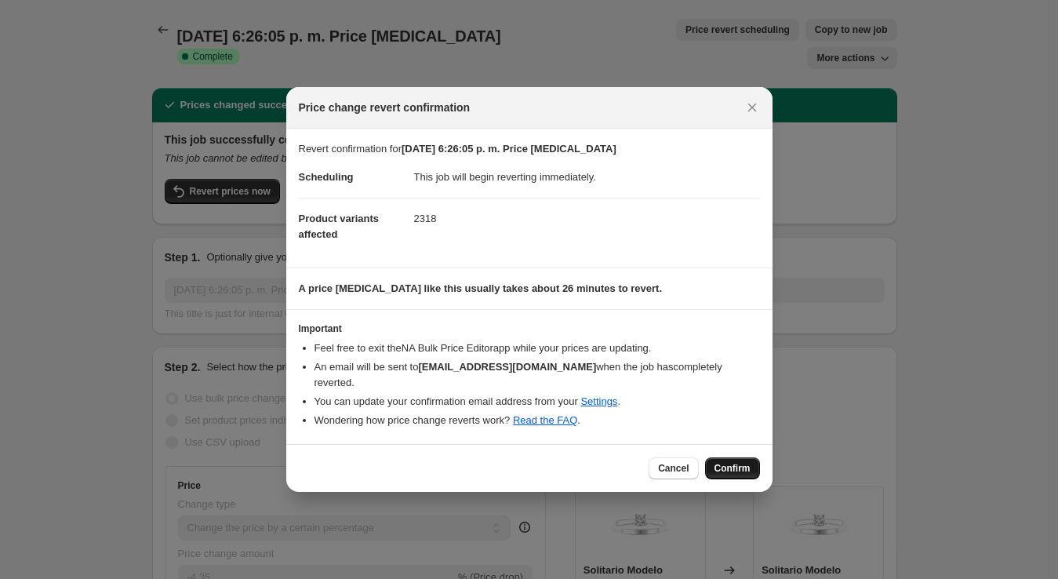
click at [735, 462] on span "Confirm" at bounding box center [732, 468] width 36 height 13
